Goal: Communication & Community: Answer question/provide support

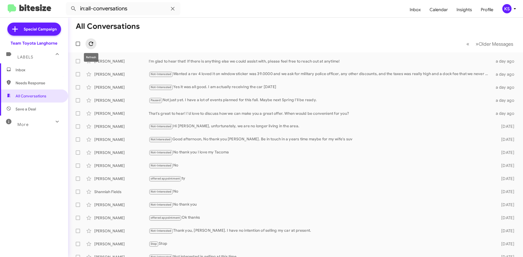
click at [91, 41] on icon at bounding box center [91, 44] width 7 height 7
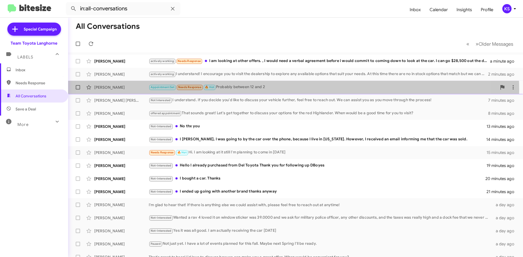
click at [263, 90] on div "Appointment Set Needs Response 🔥 Hot Probably between 12 and 2" at bounding box center [323, 87] width 348 height 6
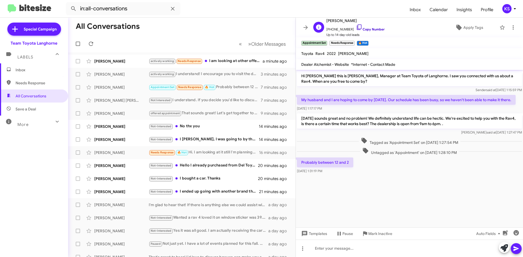
click at [360, 30] on link "Copy Number" at bounding box center [370, 29] width 29 height 4
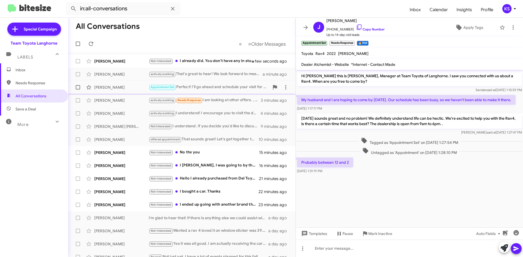
click at [116, 87] on div "[PERSON_NAME]" at bounding box center [121, 87] width 54 height 5
click at [90, 43] on icon at bounding box center [91, 44] width 7 height 7
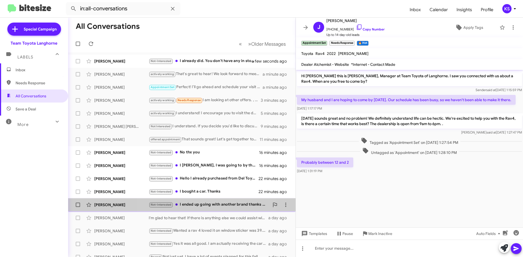
click at [210, 207] on div "Not-Interested I ended up going with another brand thanks anyway" at bounding box center [209, 205] width 121 height 6
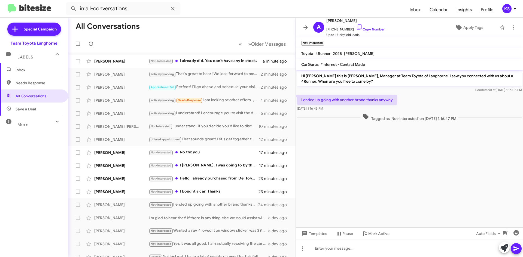
click at [106, 44] on mat-toolbar-row "« Previous » Next Older Messages" at bounding box center [181, 43] width 227 height 17
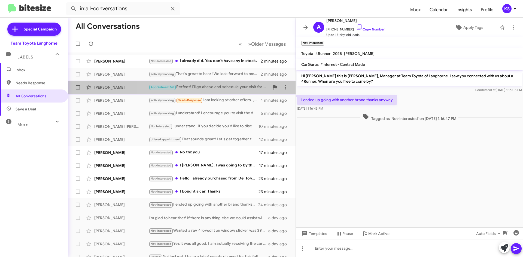
click at [201, 83] on div "[PERSON_NAME] Appointment Set Perfect! I’ll go ahead and schedule your visit fo…" at bounding box center [181, 87] width 219 height 11
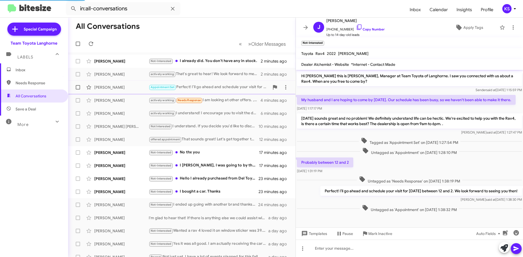
scroll to position [4, 0]
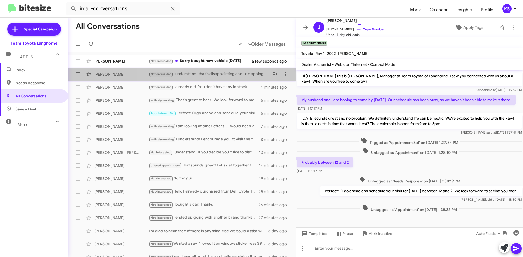
click at [205, 77] on div "[PERSON_NAME] Not-Interested I understand, that's disappointing and I do apolog…" at bounding box center [181, 74] width 219 height 11
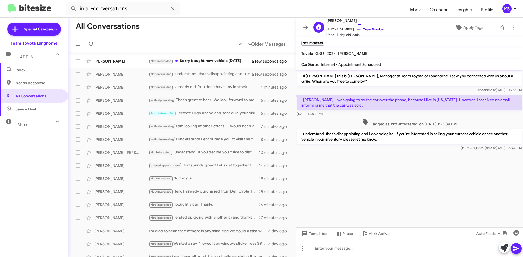
click at [356, 28] on icon at bounding box center [359, 27] width 7 height 7
click at [93, 44] on icon at bounding box center [91, 44] width 7 height 7
click at [218, 87] on div "Not-Interested I already did. You don't have any in stock." at bounding box center [209, 87] width 121 height 6
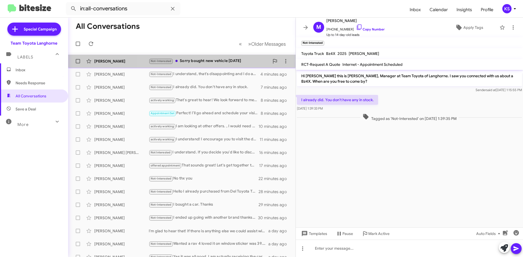
click at [222, 59] on div "Not-Interested Sorry bought new vehicle [DATE]" at bounding box center [209, 61] width 121 height 6
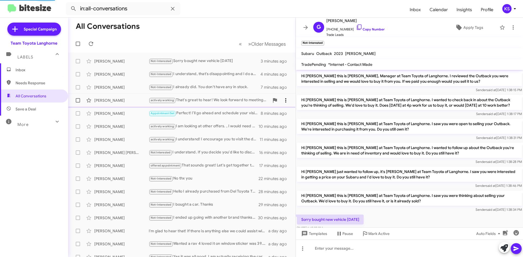
scroll to position [26, 0]
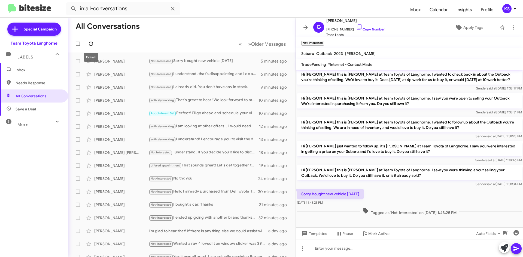
click at [90, 44] on icon at bounding box center [91, 44] width 7 height 7
click at [91, 43] on icon at bounding box center [91, 44] width 7 height 7
click at [92, 43] on icon at bounding box center [91, 44] width 4 height 4
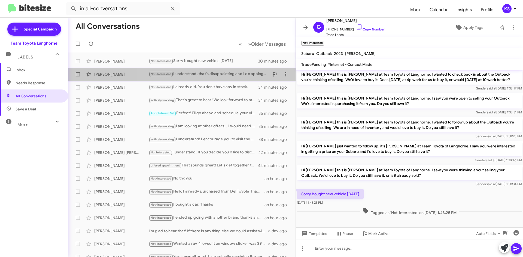
click at [221, 77] on div "Not-Interested I understand, that's disappointing and I do apologize. If you're…" at bounding box center [209, 74] width 121 height 6
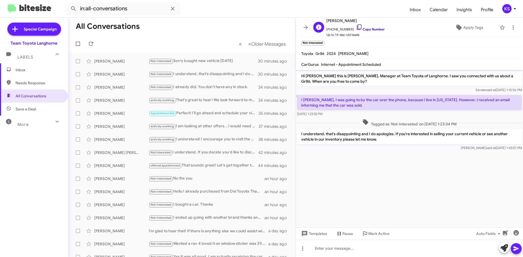
click at [356, 27] on icon at bounding box center [359, 27] width 7 height 7
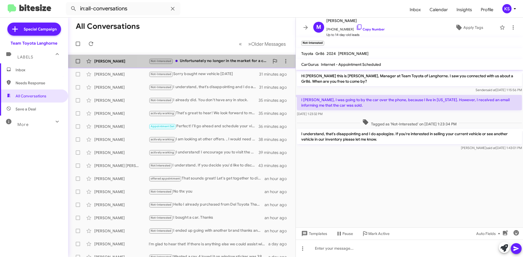
click at [191, 62] on div "Not-Interested Unfortunately no longer in the market for a car. Thx anyway." at bounding box center [209, 61] width 121 height 6
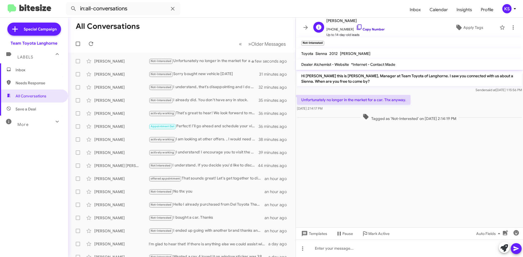
click at [357, 29] on icon at bounding box center [359, 27] width 5 height 5
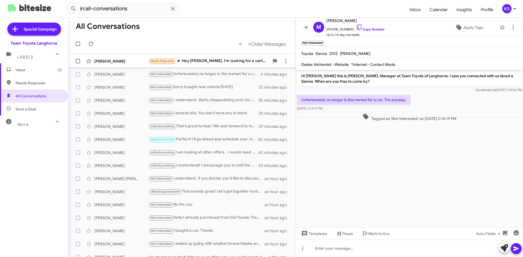
click at [201, 62] on div "Needs Response Hey [PERSON_NAME], I'm looking for a certified truck. I was look…" at bounding box center [209, 61] width 121 height 6
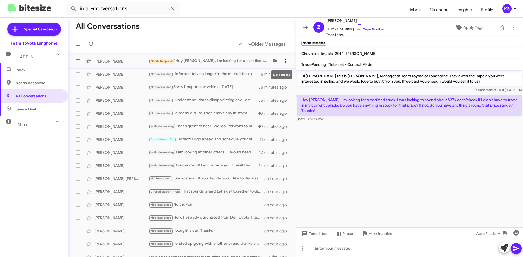
click at [284, 62] on icon at bounding box center [286, 61] width 7 height 7
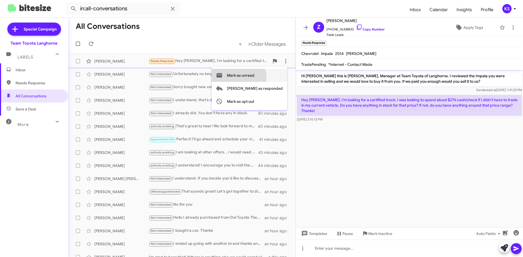
click at [253, 78] on span "Mark as unread" at bounding box center [241, 75] width 28 height 13
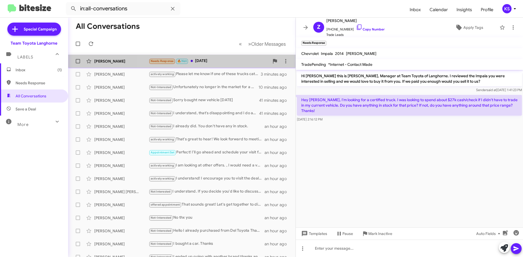
click at [229, 61] on div "Needs Response 🔥 Hot [DATE]" at bounding box center [209, 61] width 121 height 6
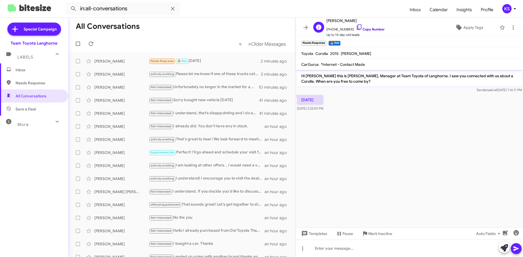
click at [356, 27] on icon at bounding box center [359, 27] width 7 height 7
click at [356, 28] on icon at bounding box center [359, 27] width 7 height 7
click at [505, 248] on icon at bounding box center [504, 249] width 8 height 8
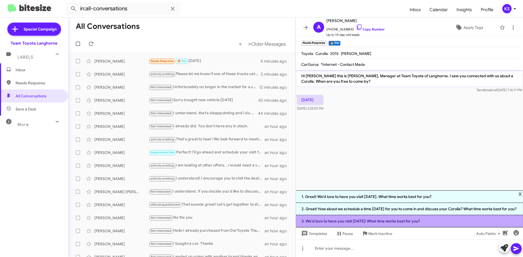
click at [398, 222] on li "3. We'd love to have you visit [DATE]! What time works best for you?" at bounding box center [409, 222] width 227 height 12
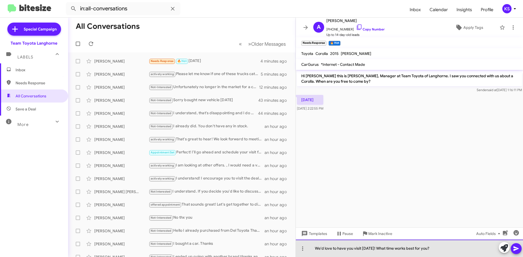
click at [372, 249] on div "We'd love to have you visit [DATE]! What time works best for you?" at bounding box center [409, 248] width 227 height 17
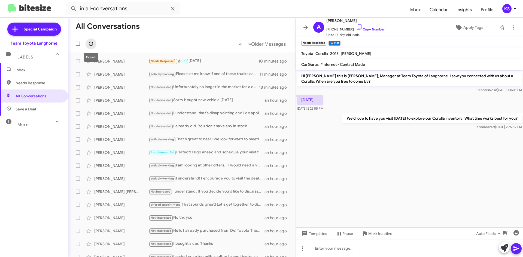
click at [89, 43] on icon at bounding box center [91, 44] width 4 height 4
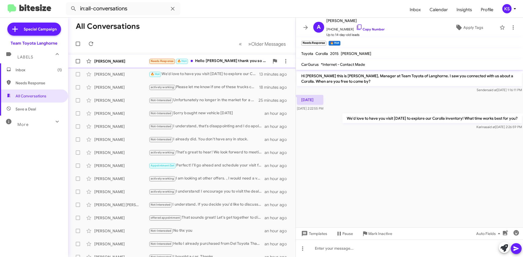
click at [222, 63] on div "Needs Response 🔥 Hot Hello [PERSON_NAME] thank you so much for reaching out. I …" at bounding box center [209, 61] width 121 height 6
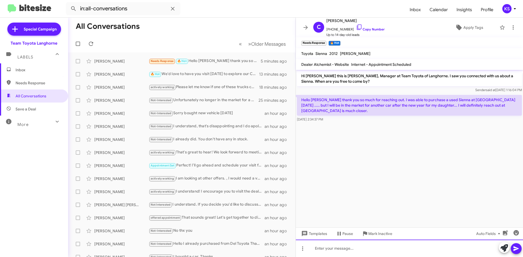
click at [330, 249] on div at bounding box center [409, 248] width 227 height 17
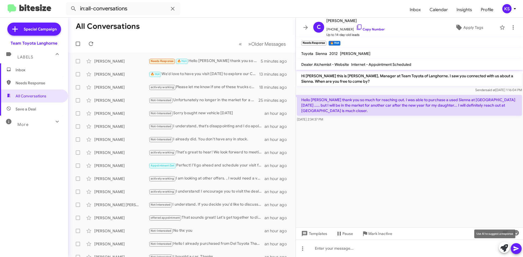
click at [502, 250] on icon at bounding box center [504, 249] width 8 height 8
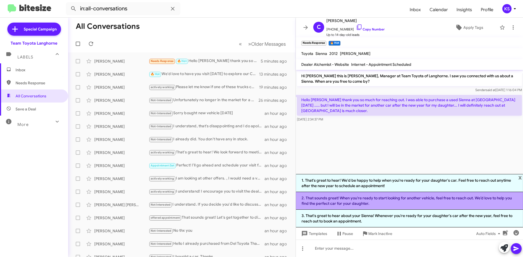
click at [409, 201] on li "2. That sounds great! When you're ready to start looking for another vehicle, f…" at bounding box center [409, 201] width 227 height 18
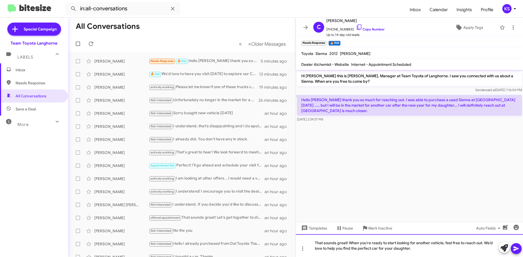
click at [423, 250] on div "That sounds great! When you're ready to start looking for another vehicle, feel…" at bounding box center [409, 246] width 227 height 23
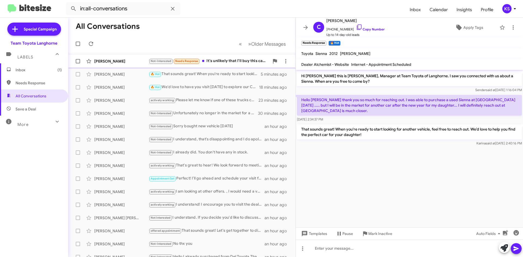
click at [230, 64] on div "Not-Interested Needs Response It's unlikely that I'll buy this car unless there…" at bounding box center [209, 61] width 121 height 6
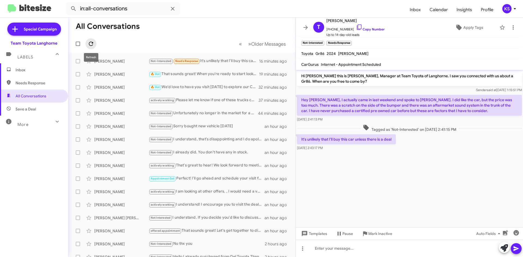
click at [93, 44] on icon at bounding box center [91, 44] width 7 height 7
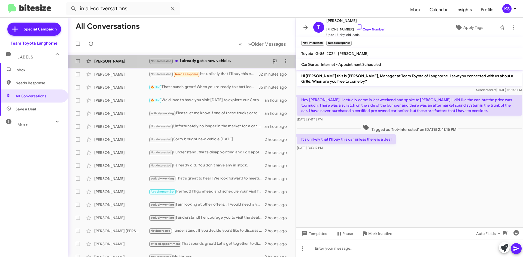
click at [201, 64] on div "Not-Interested I already got a new vehicle." at bounding box center [209, 61] width 121 height 6
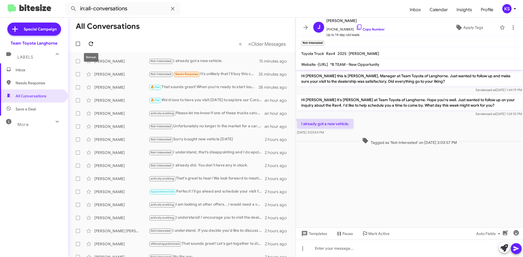
click at [92, 45] on icon at bounding box center [91, 44] width 7 height 7
